Goal: Transaction & Acquisition: Purchase product/service

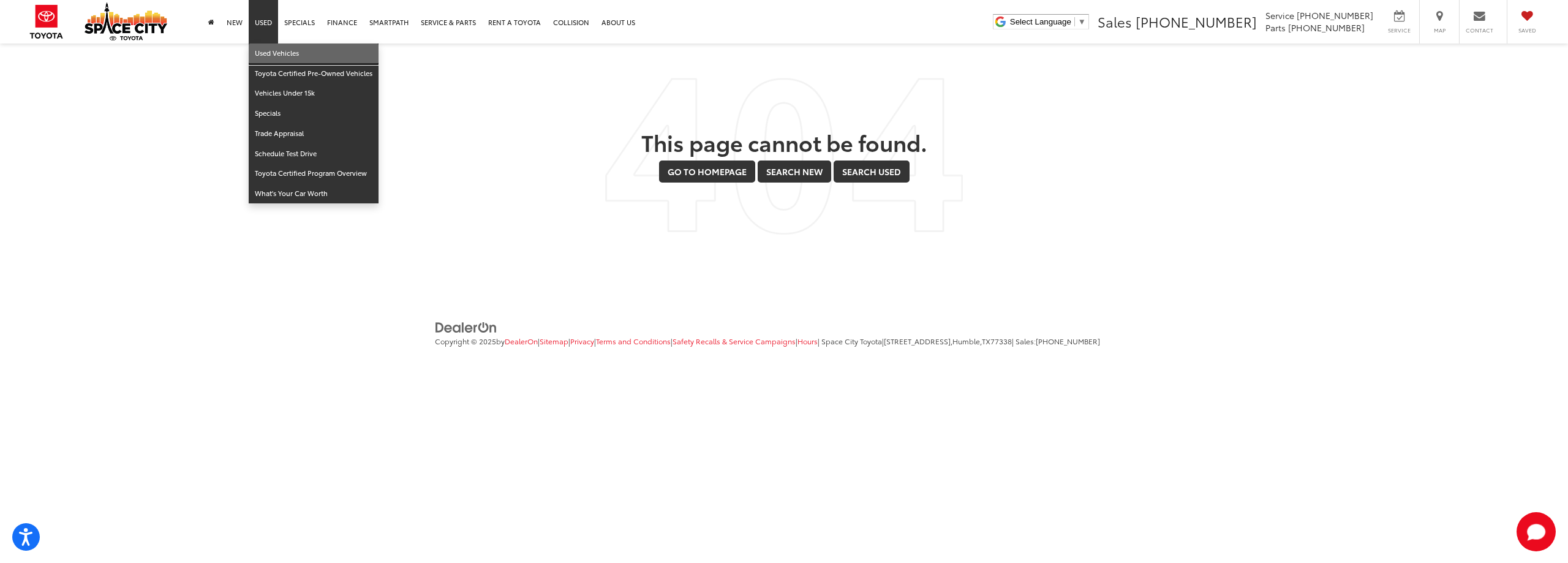
click at [286, 53] on link "Used Vehicles" at bounding box center [313, 53] width 130 height 20
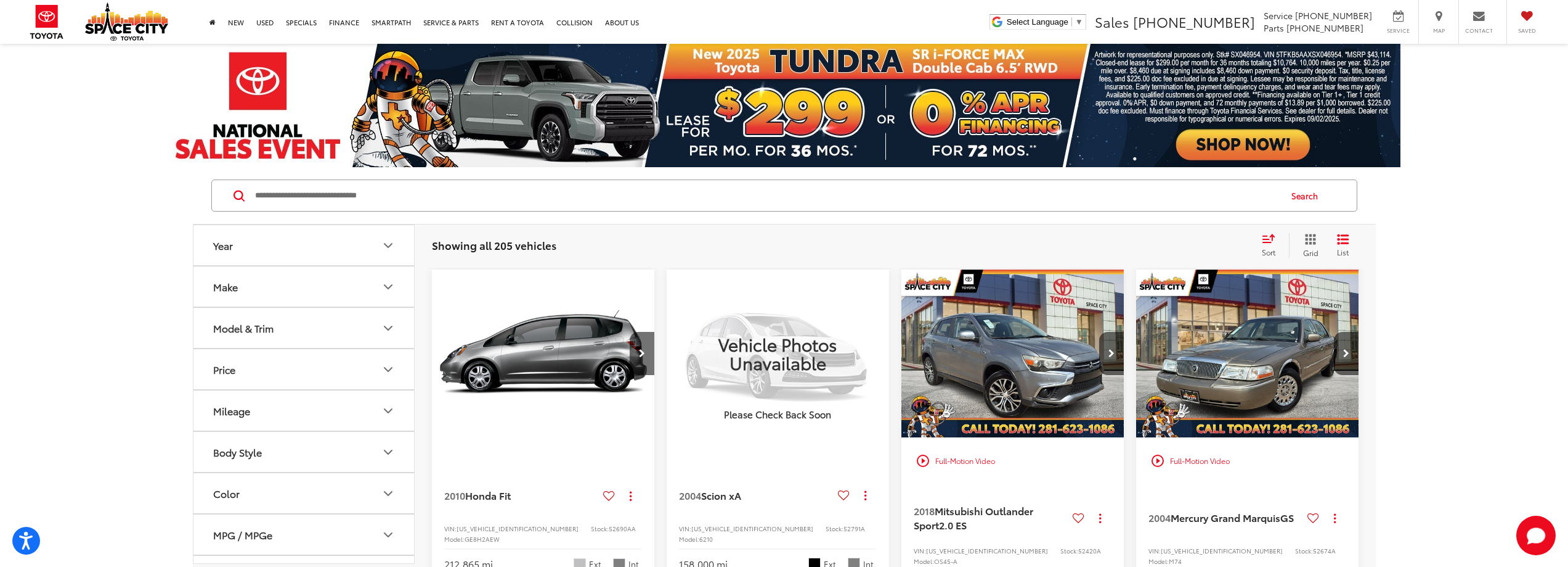
click at [386, 284] on icon "Make" at bounding box center [388, 287] width 15 height 15
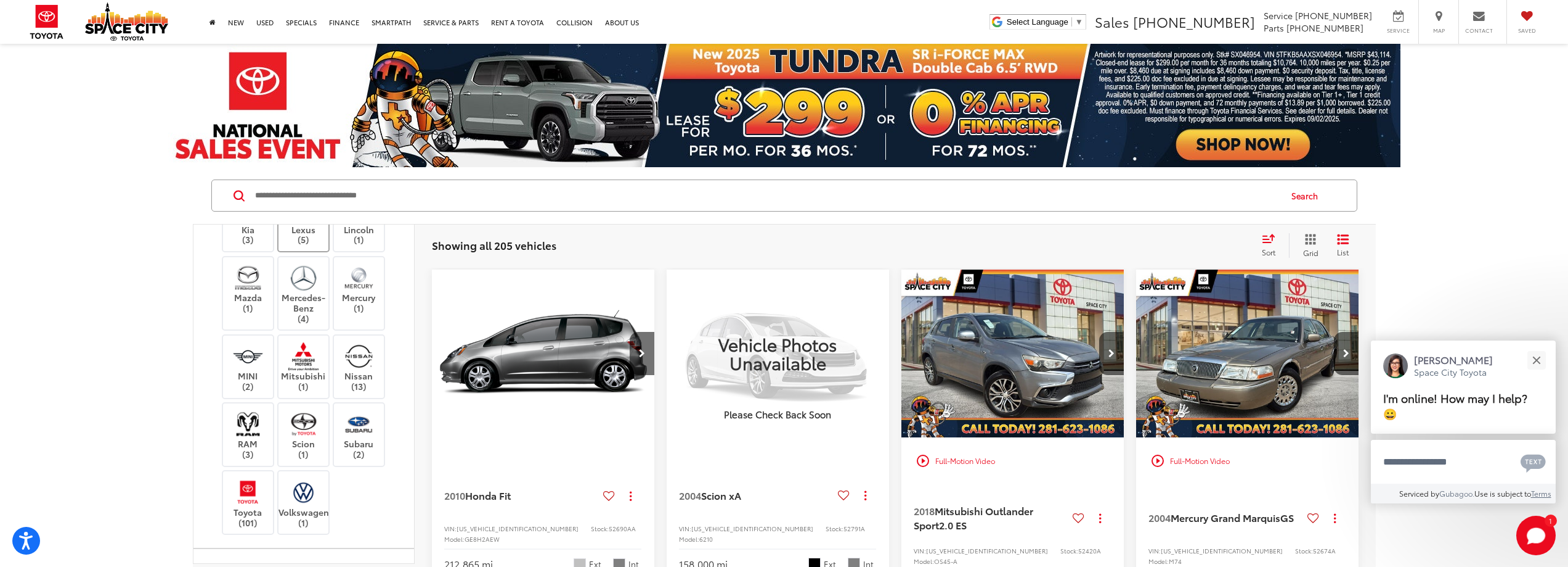
scroll to position [308, 0]
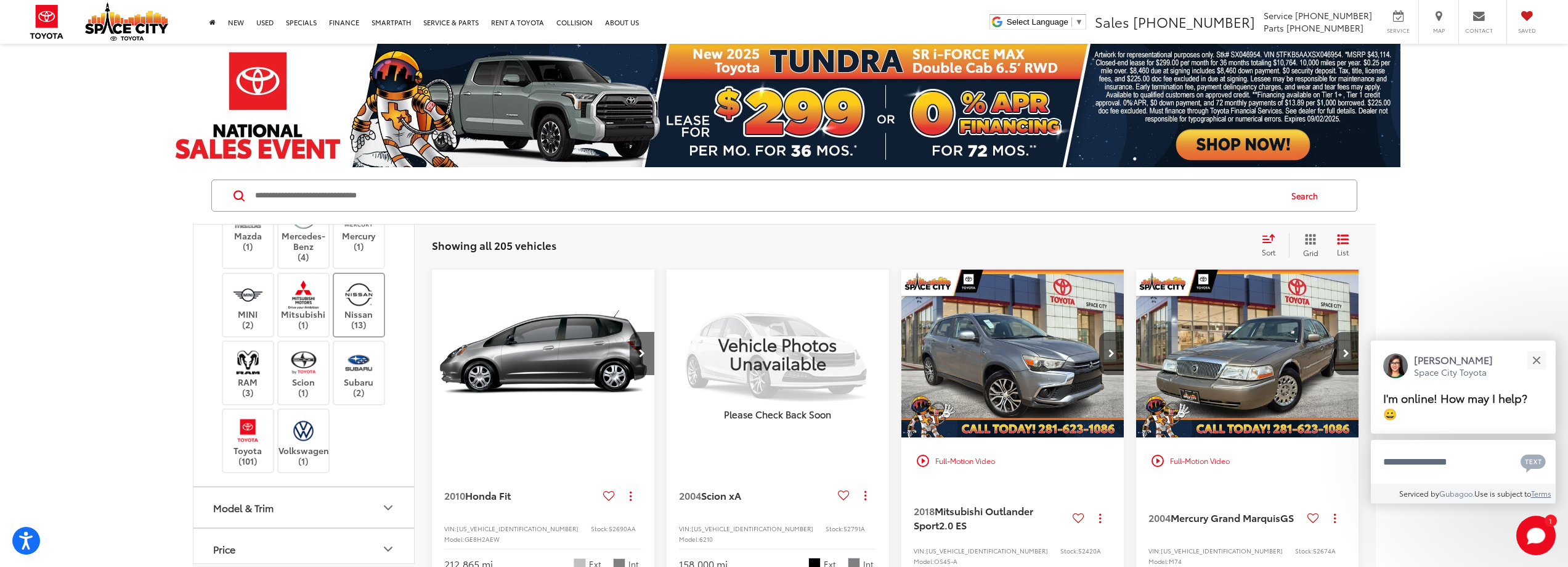
click at [361, 309] on img at bounding box center [359, 295] width 34 height 29
